Goal: Information Seeking & Learning: Learn about a topic

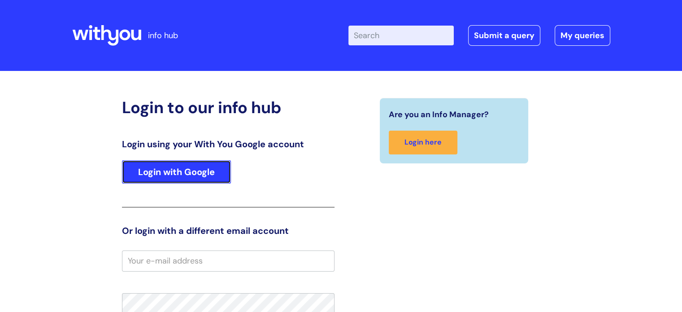
click at [189, 174] on link "Login with Google" at bounding box center [176, 171] width 109 height 23
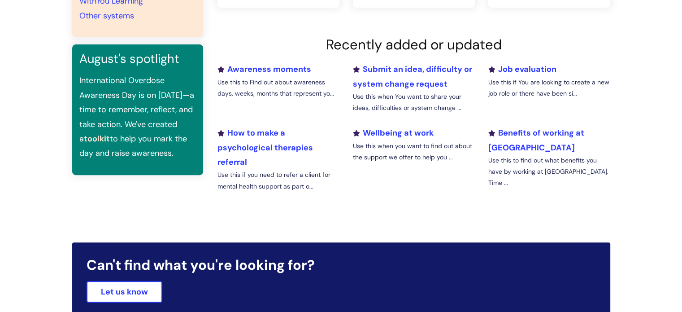
scroll to position [310, 0]
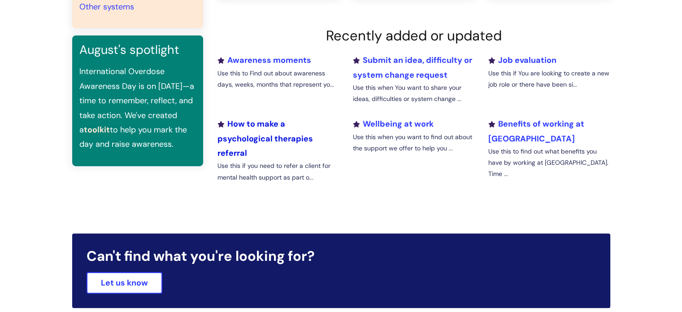
click at [256, 134] on link "How to make a psychological therapies referral" at bounding box center [264, 138] width 95 height 40
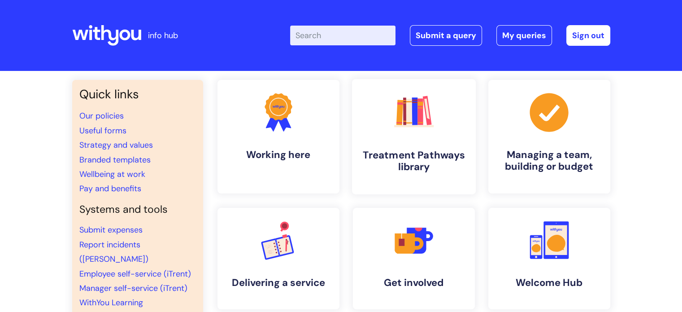
click at [391, 153] on h4 "Treatment Pathways library" at bounding box center [413, 161] width 109 height 24
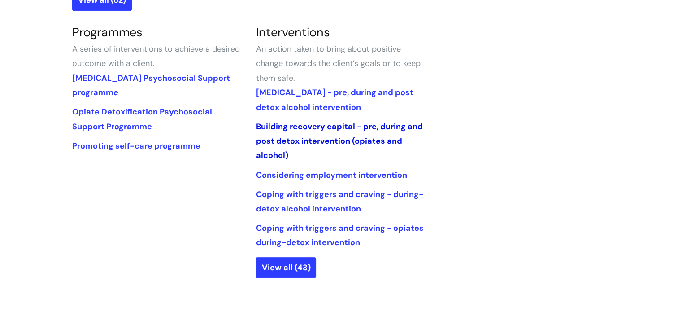
scroll to position [425, 0]
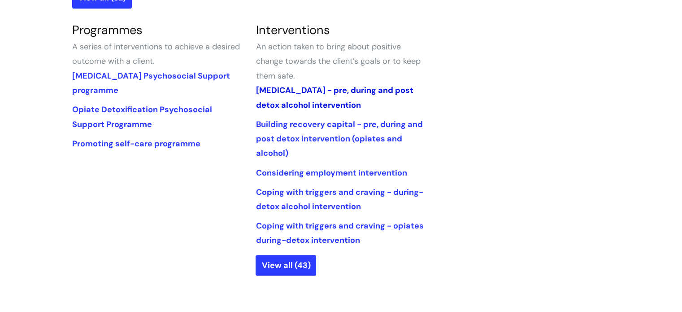
click at [348, 106] on link "Alcohol Withdrawal Syndrome - pre, during and post detox alcohol intervention" at bounding box center [334, 97] width 157 height 25
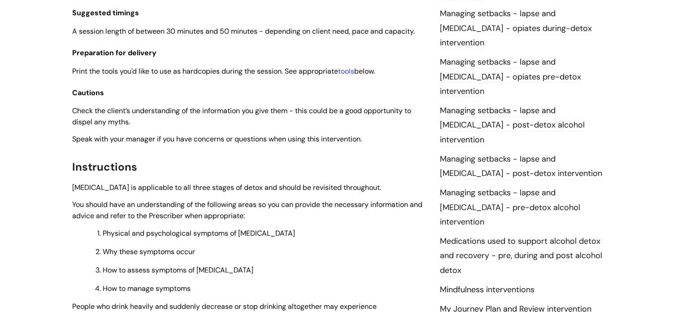
scroll to position [788, 0]
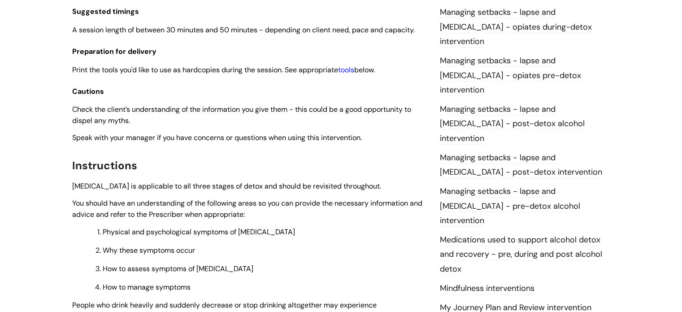
click at [348, 74] on link "tools" at bounding box center [346, 69] width 16 height 9
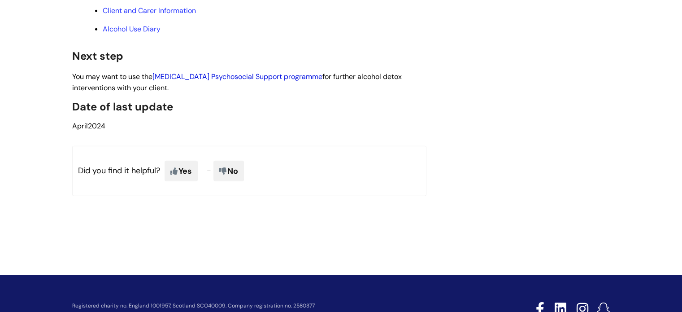
click at [191, 81] on link "Alcohol Detoxification Psychosocial Support programme" at bounding box center [237, 76] width 170 height 9
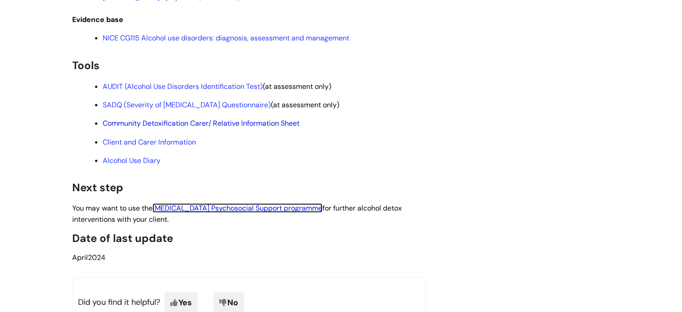
scroll to position [2480, 0]
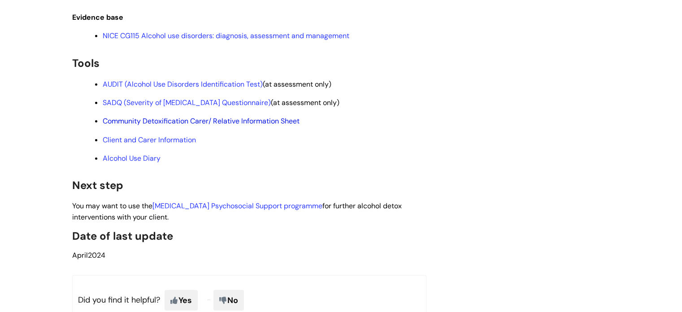
click at [185, 126] on link "Community Detoxification Carer/ Relative Information Sheet" at bounding box center [201, 120] width 197 height 9
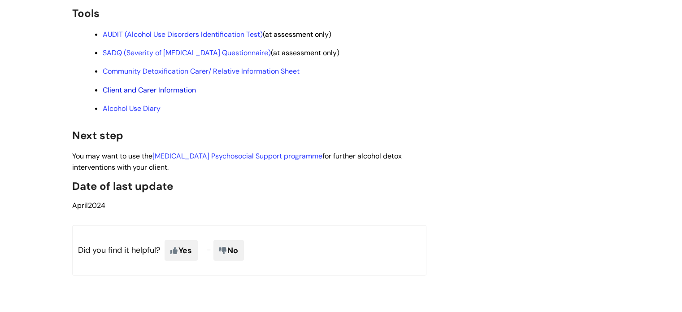
click at [169, 95] on link "Client and Carer Information" at bounding box center [149, 89] width 93 height 9
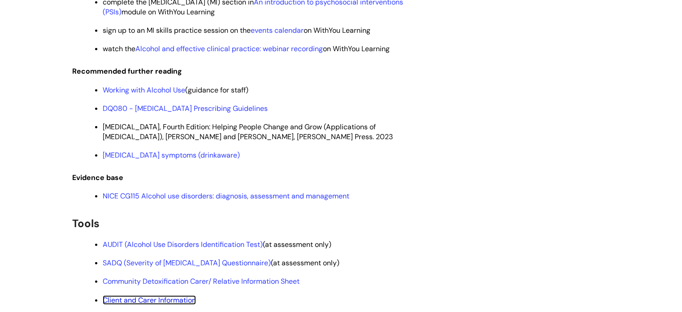
scroll to position [2424, 0]
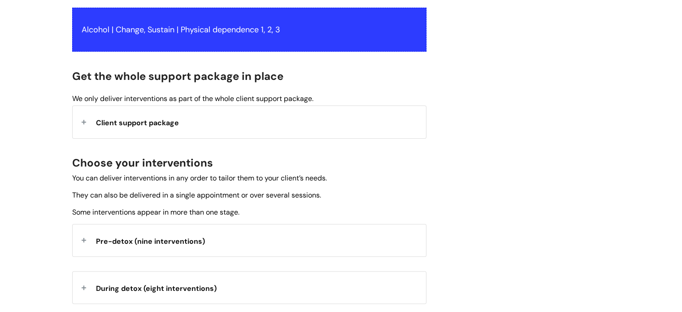
scroll to position [181, 0]
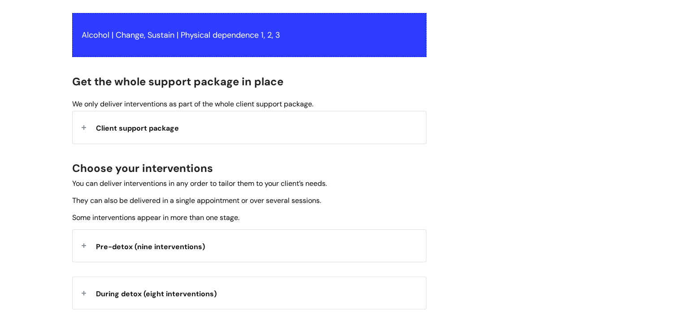
click at [258, 118] on div "Client support package" at bounding box center [249, 127] width 353 height 32
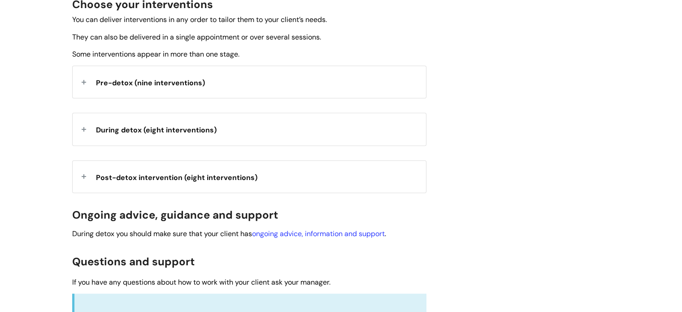
scroll to position [489, 0]
drag, startPoint x: 187, startPoint y: 222, endPoint x: 126, endPoint y: 52, distance: 181.1
click at [126, 52] on span "Some interventions appear in more than one stage." at bounding box center [155, 53] width 167 height 9
click at [204, 170] on strong "Post-detox intervention (eight interventions)" at bounding box center [176, 175] width 161 height 13
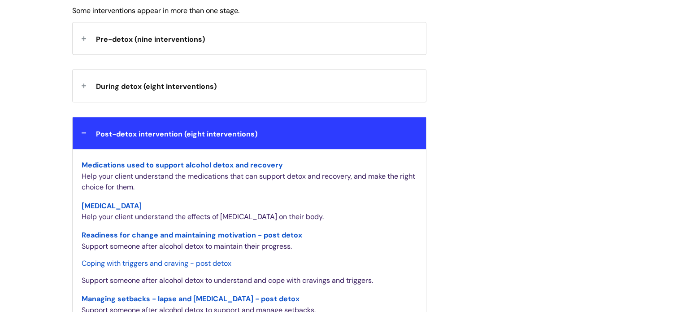
scroll to position [515, 0]
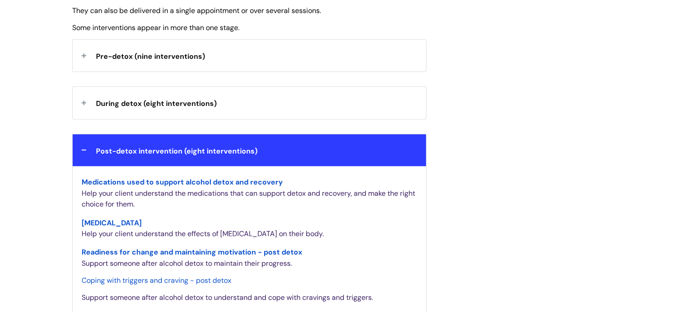
click at [204, 153] on span "Post-detox intervention (eight interventions)" at bounding box center [176, 150] width 161 height 9
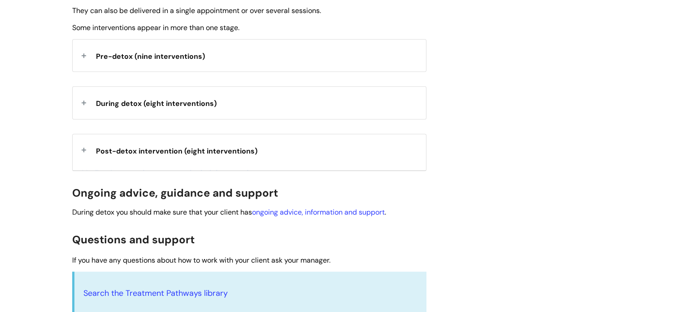
click at [209, 101] on span "During detox (eight interventions)" at bounding box center [156, 103] width 121 height 9
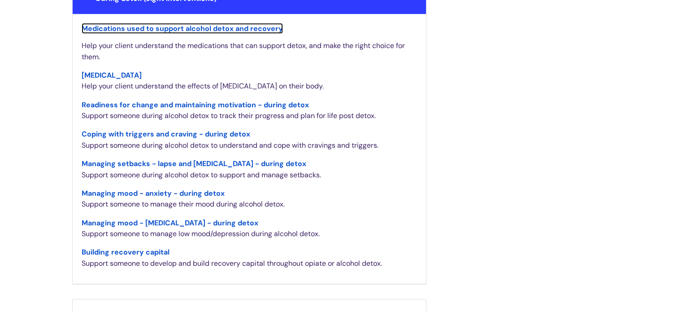
scroll to position [622, 0]
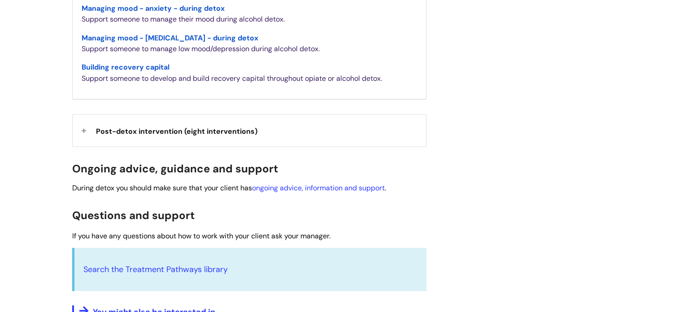
click at [163, 143] on div "Post-detox intervention (eight interventions)" at bounding box center [249, 130] width 353 height 32
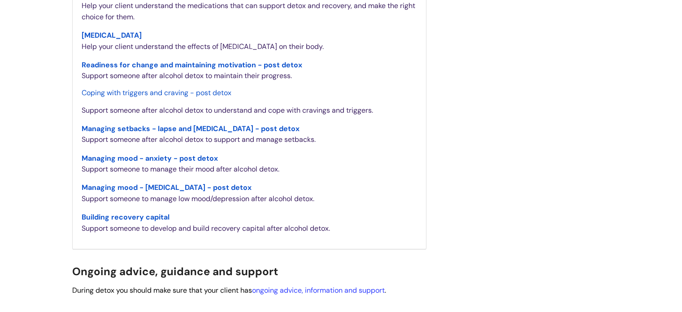
scroll to position [974, 0]
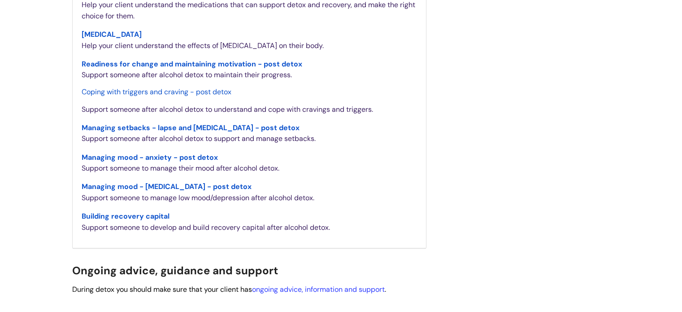
click at [143, 211] on span "Building recovery capital" at bounding box center [126, 215] width 88 height 9
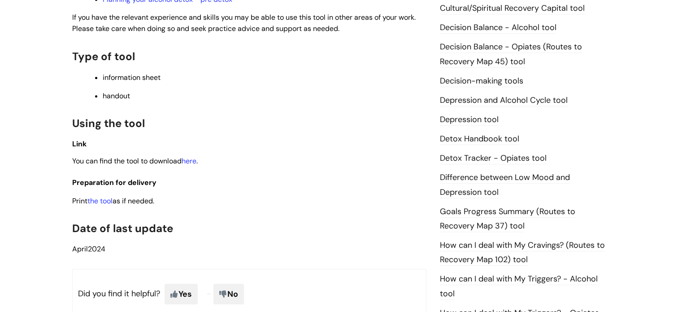
scroll to position [414, 0]
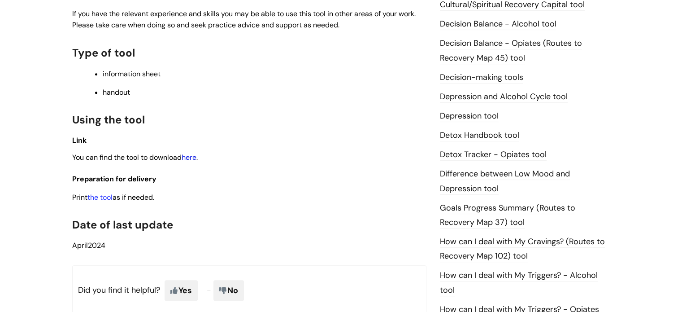
click at [191, 157] on link "here" at bounding box center [189, 156] width 15 height 9
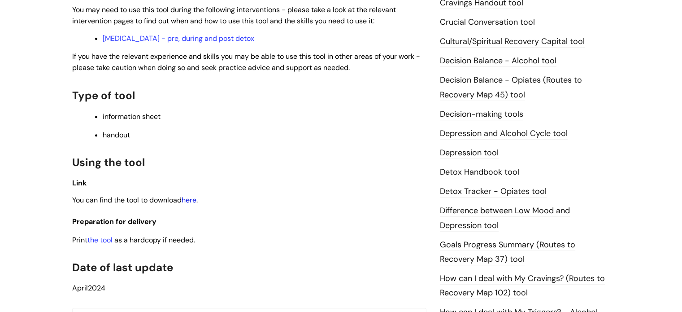
scroll to position [382, 0]
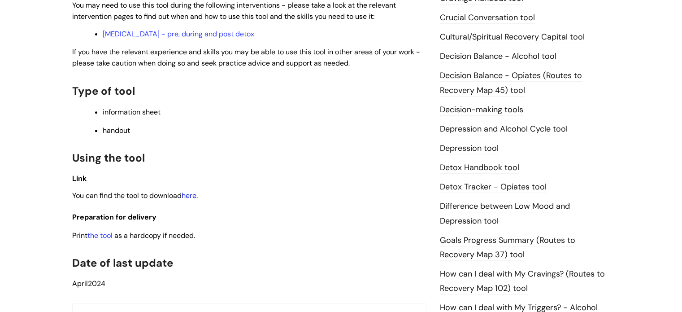
click at [190, 197] on link "here" at bounding box center [189, 195] width 15 height 9
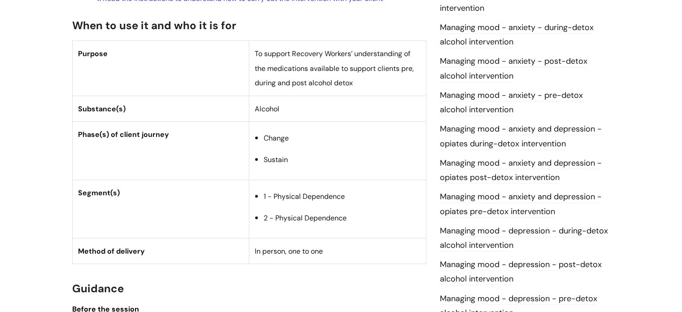
scroll to position [455, 0]
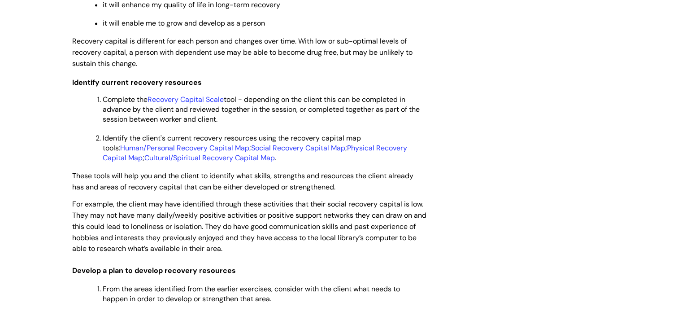
scroll to position [1576, 0]
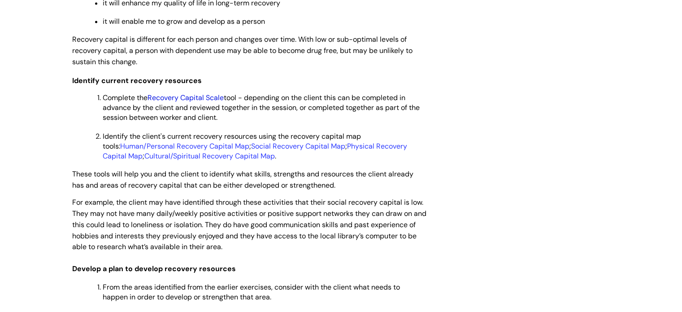
click at [207, 102] on link "Recovery Capital Scale" at bounding box center [185, 97] width 76 height 9
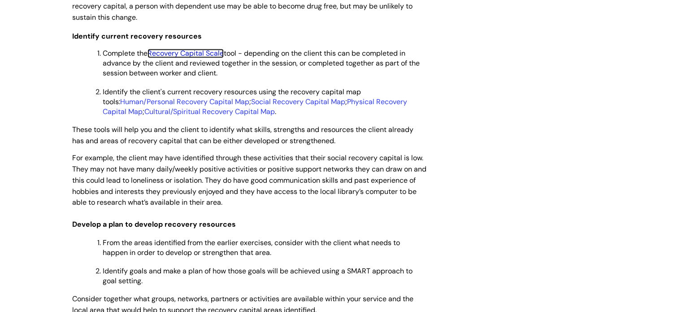
scroll to position [1621, 0]
click at [172, 105] on link "Human/Personal Recovery Capital Map" at bounding box center [184, 100] width 129 height 9
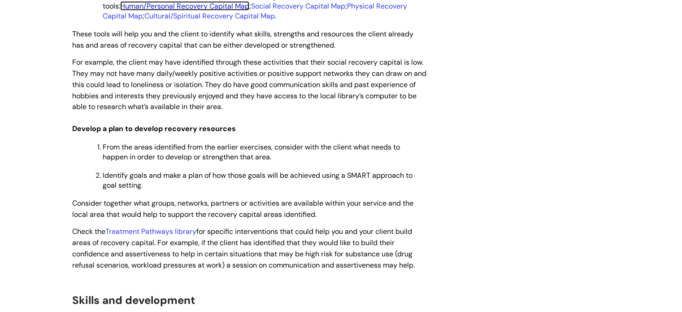
scroll to position [1715, 0]
click at [368, 21] on link "Physical Recovery Capital Map" at bounding box center [255, 11] width 304 height 19
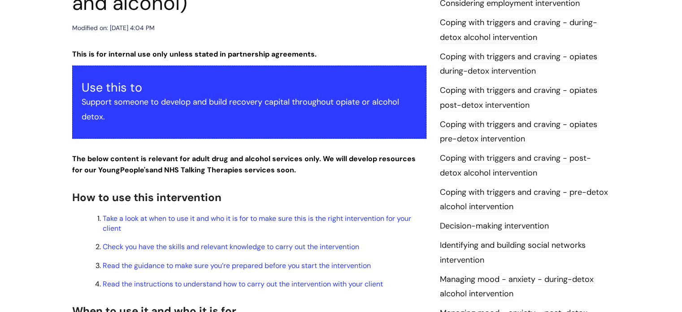
scroll to position [0, 0]
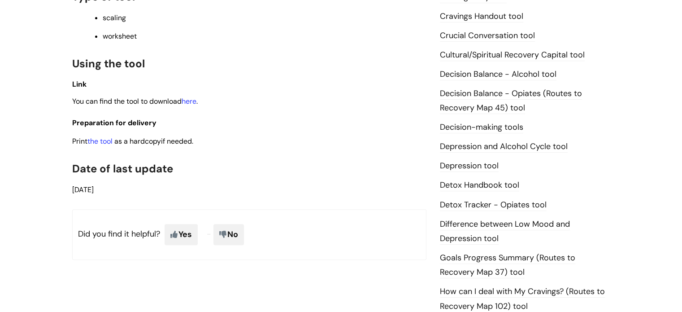
scroll to position [403, 0]
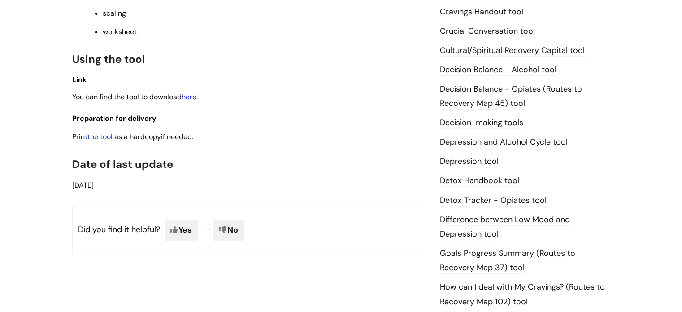
click at [194, 100] on link "here" at bounding box center [189, 96] width 15 height 9
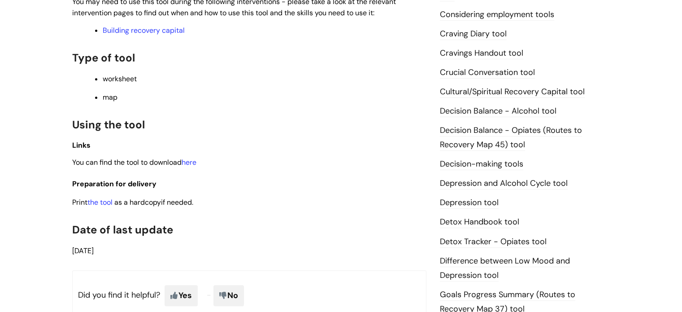
scroll to position [373, 0]
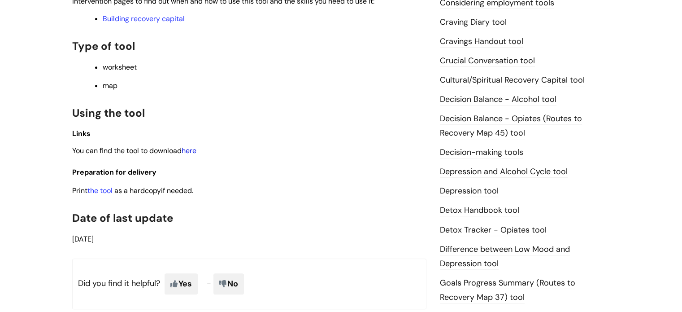
click at [192, 148] on link "here" at bounding box center [189, 150] width 15 height 9
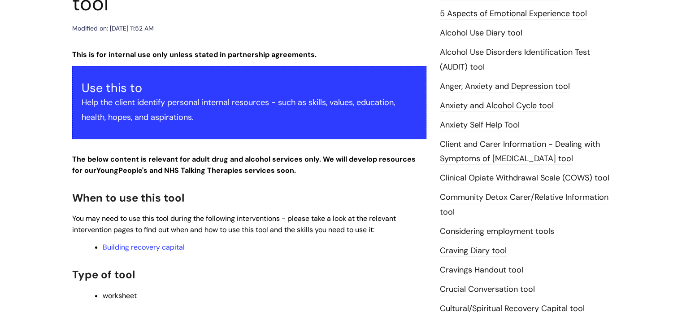
scroll to position [143, 0]
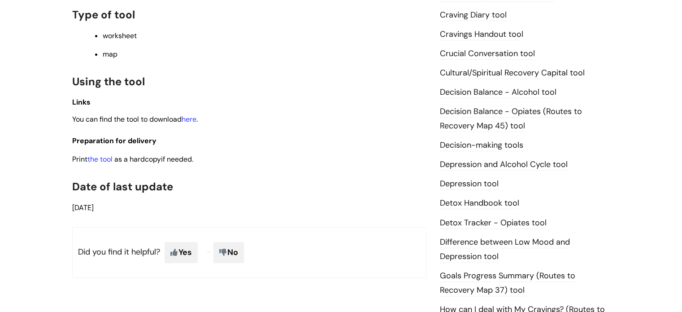
scroll to position [392, 0]
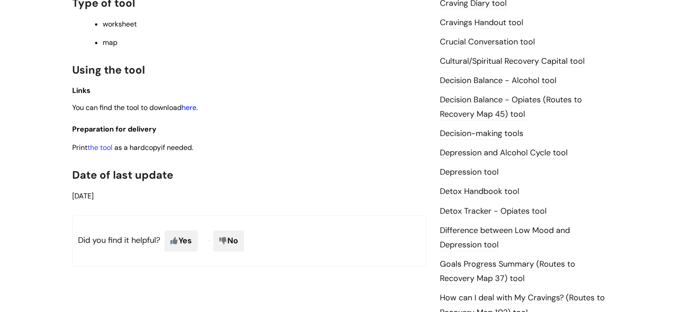
click at [193, 108] on link "here" at bounding box center [189, 107] width 15 height 9
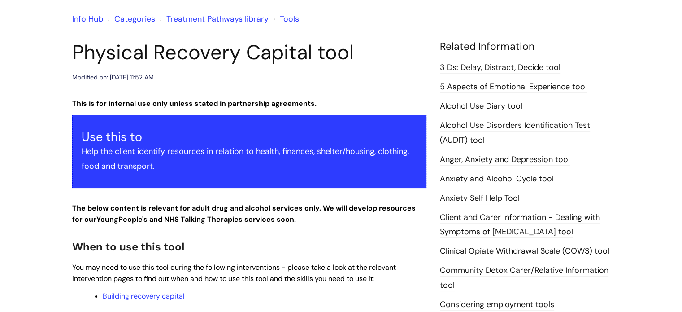
scroll to position [66, 0]
